Goal: Check status: Check status

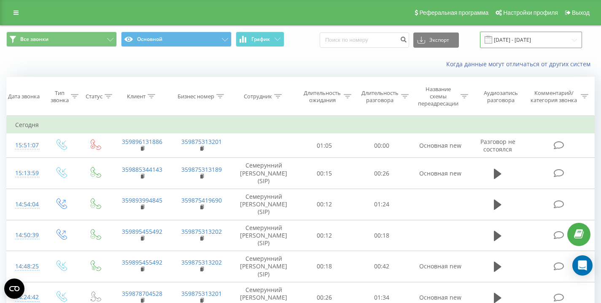
click at [526, 41] on input "[DATE] - [DATE]" at bounding box center [531, 40] width 102 height 16
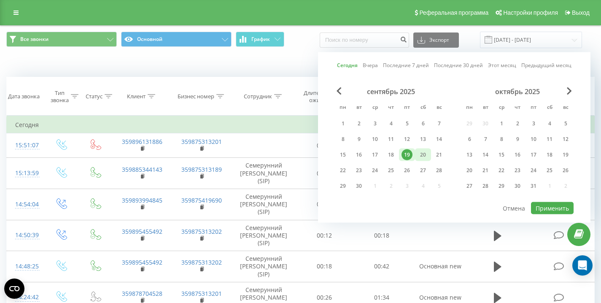
click at [428, 154] on div "20" at bounding box center [423, 154] width 11 height 11
click at [552, 211] on button "Применить" at bounding box center [552, 208] width 43 height 12
type input "[DATE] - [DATE]"
